Goal: Transaction & Acquisition: Purchase product/service

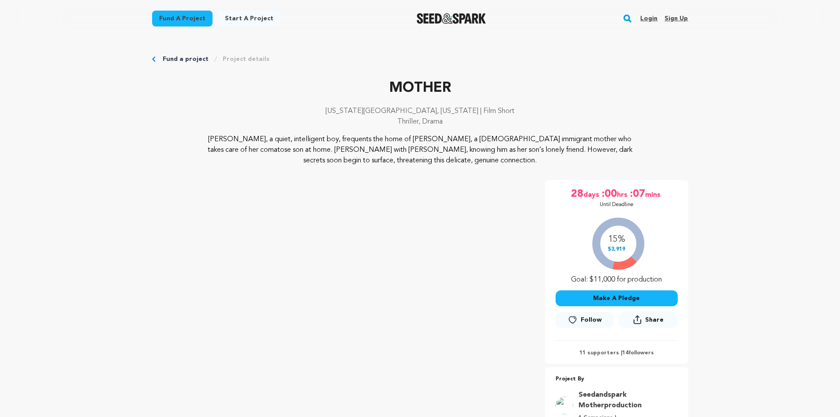
drag, startPoint x: 669, startPoint y: 134, endPoint x: 678, endPoint y: 104, distance: 31.3
click at [672, 104] on div "MOTHER [US_STATE][GEOGRAPHIC_DATA], [US_STATE] | Film Short Thriller, Drama [PE…" at bounding box center [420, 122] width 536 height 88
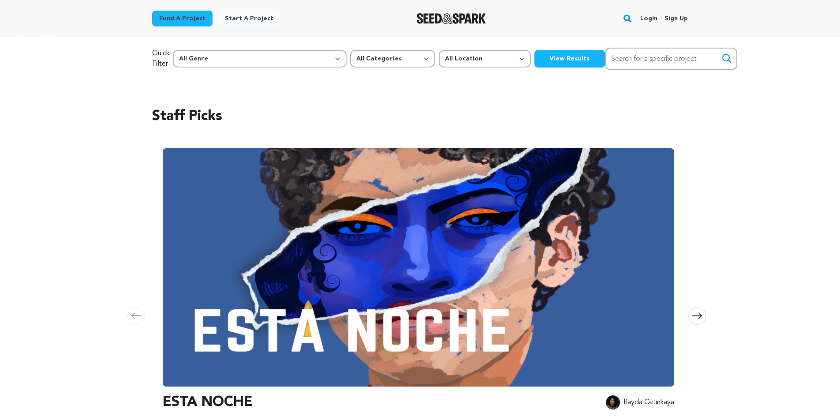
click at [23, 113] on div "Staff Picks Carousel Skip to previous slide page Carousel ESTA NOCHE Ilayda Cet…" at bounding box center [420, 287] width 840 height 413
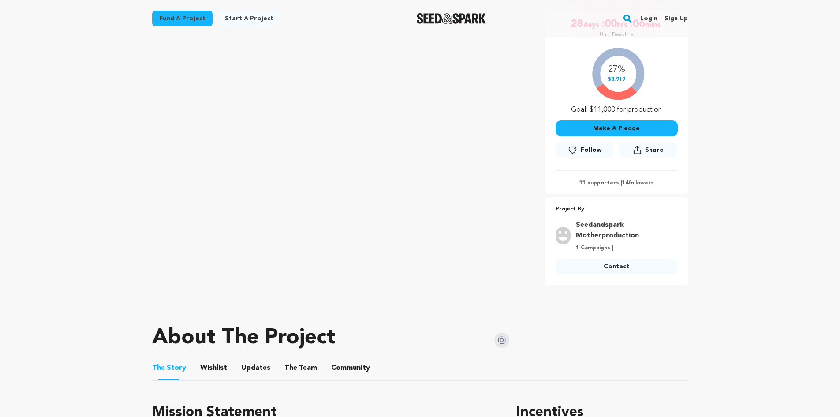
scroll to position [176, 0]
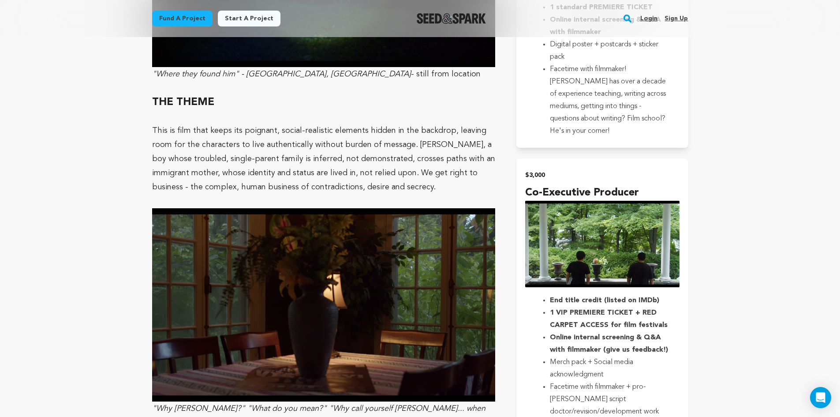
scroll to position [1456, 0]
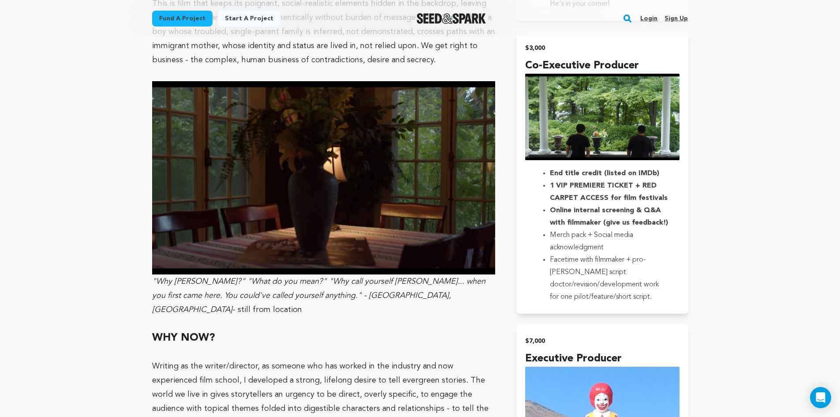
drag, startPoint x: 724, startPoint y: 236, endPoint x: 729, endPoint y: 147, distance: 89.2
click at [728, 148] on main "Fund a project Start a project Search Login Sign up Start a project" at bounding box center [420, 65] width 840 height 3042
click at [729, 147] on main "Fund a project Start a project Search Login Sign up Start a project" at bounding box center [420, 65] width 840 height 3042
drag, startPoint x: 730, startPoint y: 123, endPoint x: 715, endPoint y: 223, distance: 101.6
click at [724, 208] on main "Fund a project Start a project Search Login Sign up Start a project" at bounding box center [420, 65] width 840 height 3042
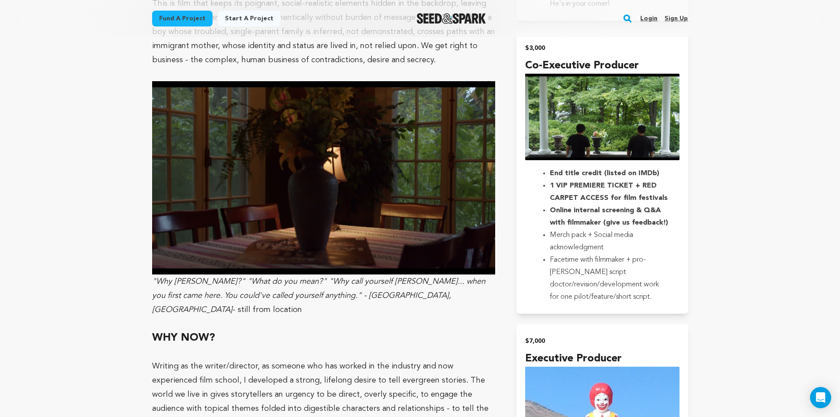
drag, startPoint x: 715, startPoint y: 226, endPoint x: 729, endPoint y: 120, distance: 107.2
click at [729, 122] on main "Fund a project Start a project Search Login Sign up Start a project" at bounding box center [420, 65] width 840 height 3042
click at [729, 120] on main "Fund a project Start a project Search Login Sign up Start a project" at bounding box center [420, 65] width 840 height 3042
drag, startPoint x: 742, startPoint y: 225, endPoint x: 741, endPoint y: 238, distance: 13.3
click at [741, 237] on main "Fund a project Start a project Search Login Sign up Start a project" at bounding box center [420, 65] width 840 height 3042
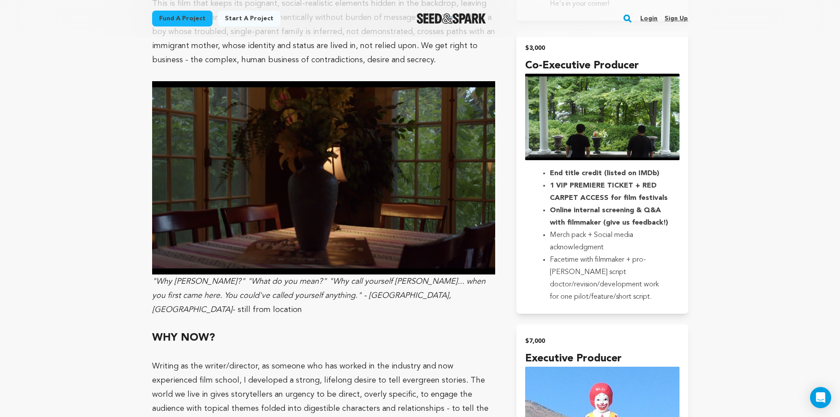
drag, startPoint x: 739, startPoint y: 230, endPoint x: 734, endPoint y: 146, distance: 84.4
click at [734, 153] on main "Fund a project Start a project Search Login Sign up Start a project" at bounding box center [420, 65] width 840 height 3042
drag, startPoint x: 734, startPoint y: 146, endPoint x: 736, endPoint y: 169, distance: 22.6
click at [737, 153] on main "Fund a project Start a project Search Login Sign up Start a project" at bounding box center [420, 65] width 840 height 3042
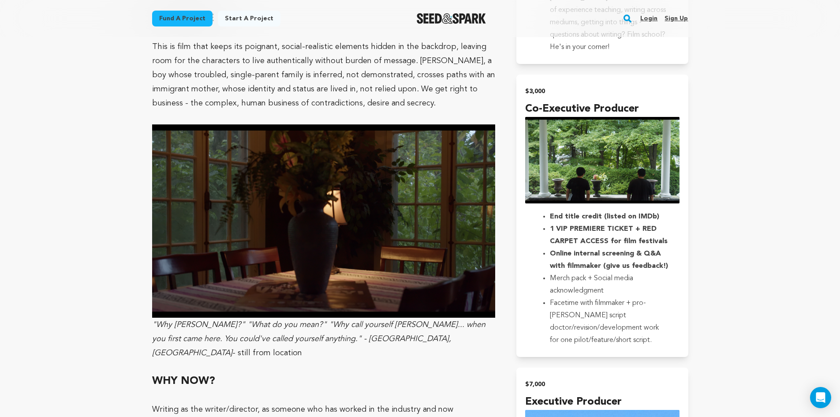
scroll to position [1412, 0]
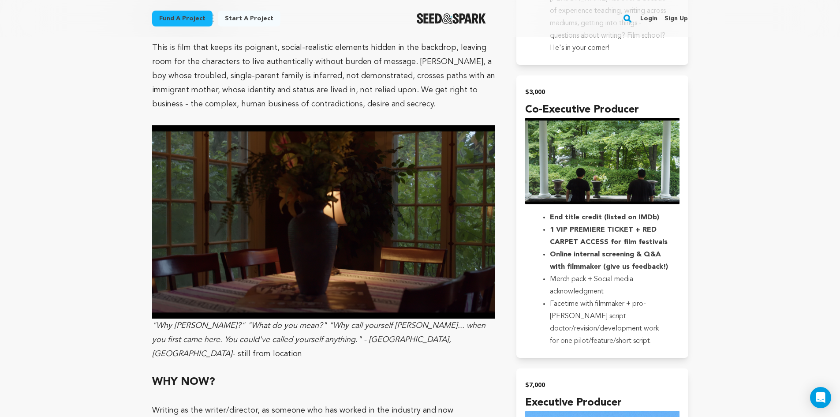
click at [739, 174] on main "Fund a project Start a project Search Login Sign up Start a project" at bounding box center [420, 109] width 840 height 3042
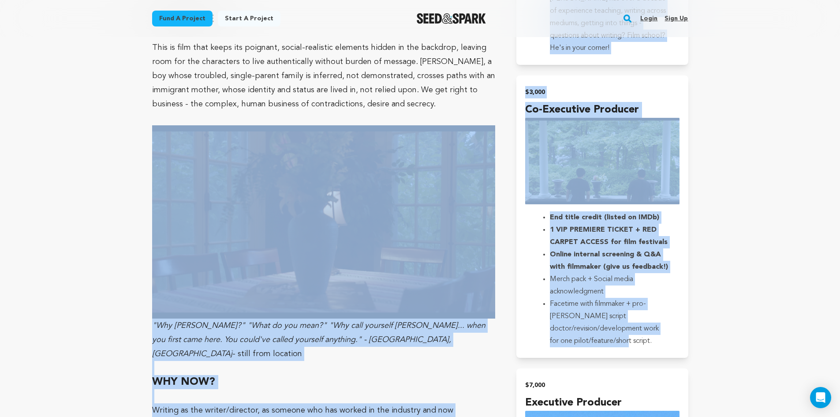
drag, startPoint x: 730, startPoint y: 101, endPoint x: 43, endPoint y: 210, distance: 695.8
click at [21, 232] on main "Fund a project Start a project Search Login Sign up Start a project" at bounding box center [420, 109] width 840 height 3042
click at [78, 189] on main "Fund a project Start a project Search Login Sign up Start a project" at bounding box center [420, 109] width 840 height 3042
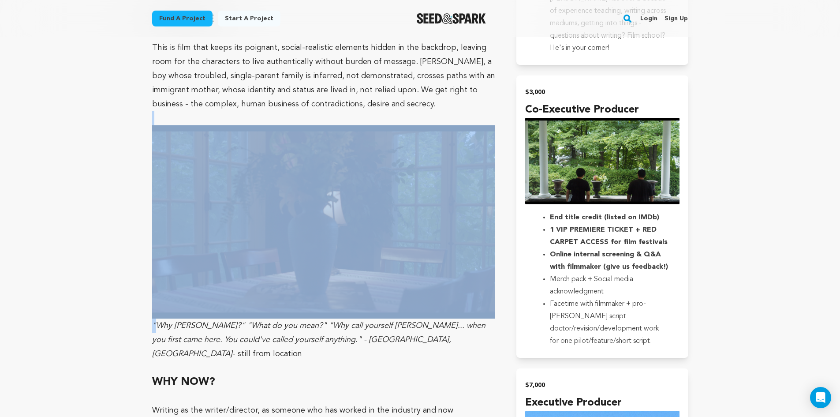
click at [78, 189] on main "Fund a project Start a project Search Login Sign up Start a project" at bounding box center [420, 109] width 840 height 3042
click at [30, 144] on main "Fund a project Start a project Search Login Sign up Start a project" at bounding box center [420, 109] width 840 height 3042
drag, startPoint x: 97, startPoint y: 104, endPoint x: 111, endPoint y: 93, distance: 17.6
click at [97, 104] on main "Fund a project Start a project Search Login Sign up Start a project" at bounding box center [420, 109] width 840 height 3042
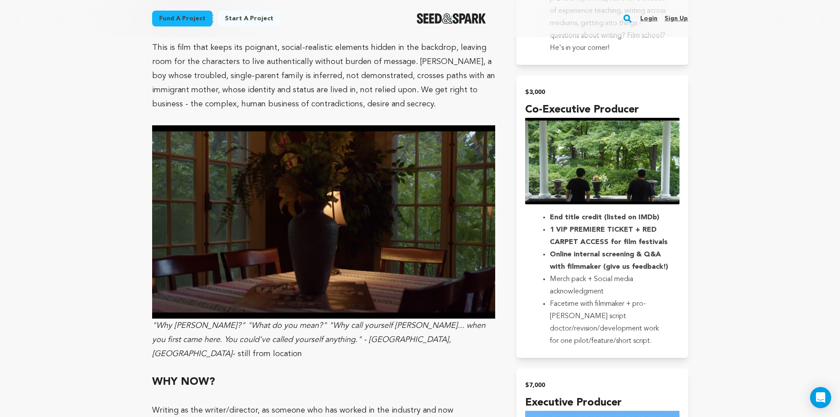
click at [172, 64] on p "This is film that keeps its poignant, social-realistic elements hidden in the b…" at bounding box center [324, 76] width 344 height 71
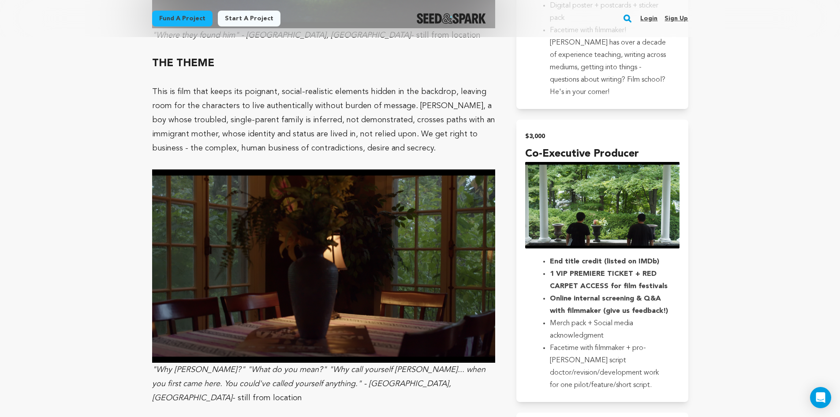
click at [705, 213] on main "Fund a project Start a project Search Login Sign up Start a project" at bounding box center [420, 153] width 840 height 3042
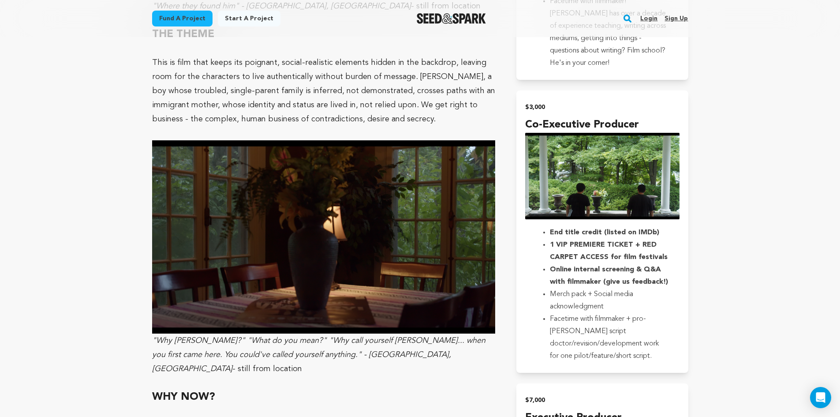
scroll to position [1456, 0]
